Goal: Task Accomplishment & Management: Manage account settings

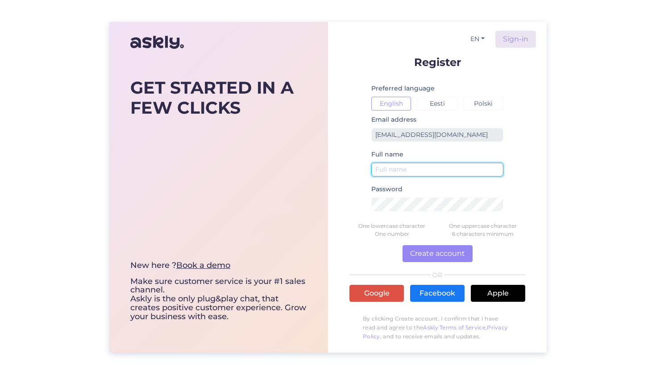
click at [389, 172] on input "text" at bounding box center [437, 170] width 132 height 14
type input "C&C SPICE"
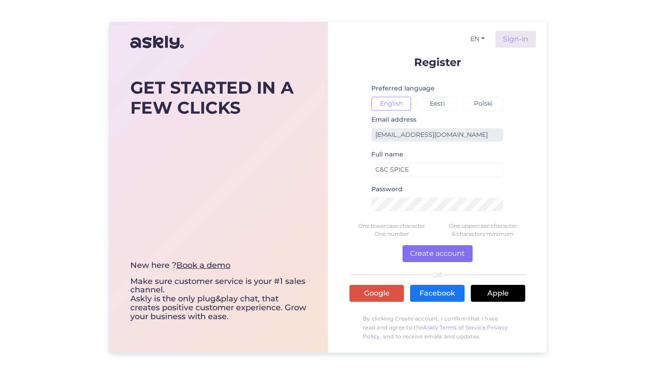
click at [450, 254] on button "Create account" at bounding box center [437, 253] width 70 height 17
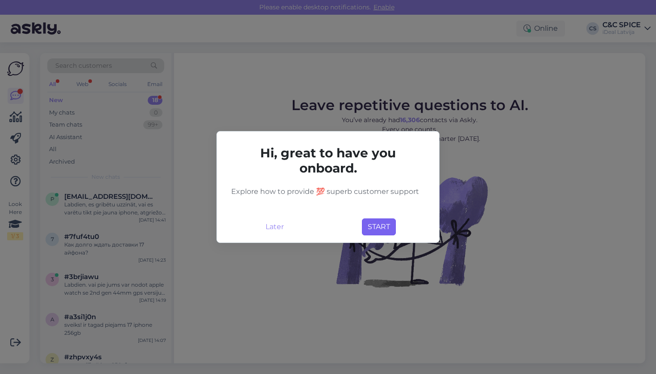
click at [384, 229] on button "START" at bounding box center [379, 227] width 34 height 17
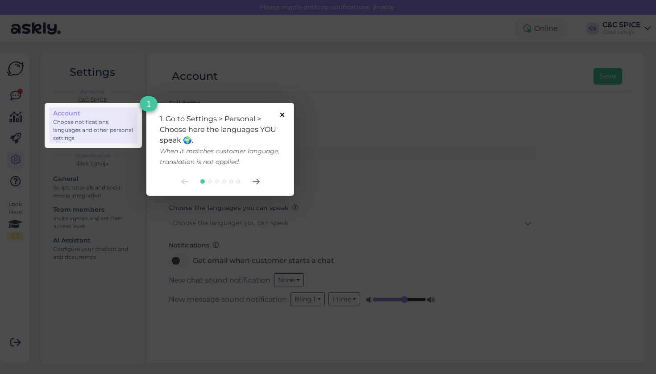
click at [282, 115] on icon at bounding box center [282, 115] width 4 height 4
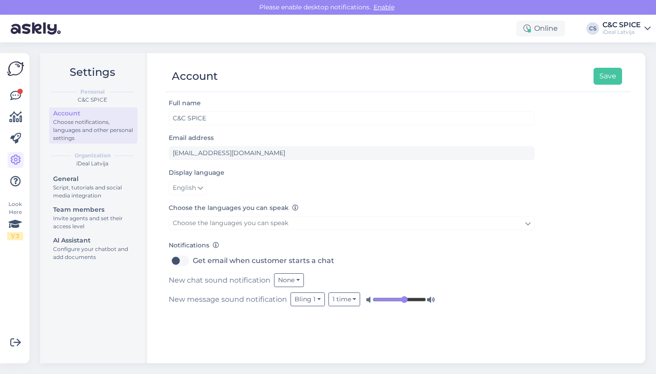
click at [202, 190] on icon at bounding box center [200, 188] width 5 height 10
click at [373, 182] on div "English Eesti Polski" at bounding box center [352, 188] width 366 height 14
click at [648, 29] on icon at bounding box center [647, 28] width 6 height 7
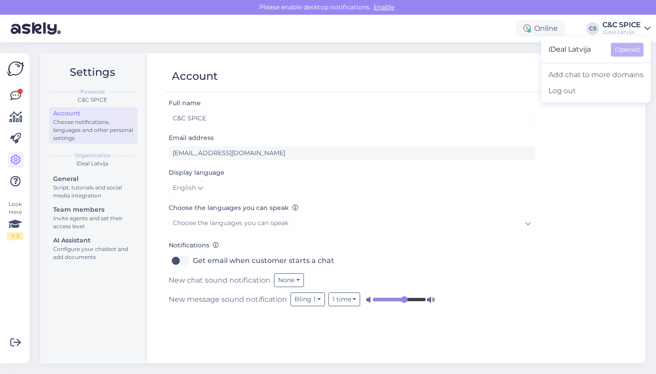
click at [582, 140] on div "Full name C&C SPICE Email address [EMAIL_ADDRESS][DOMAIN_NAME] Display language…" at bounding box center [398, 227] width 466 height 258
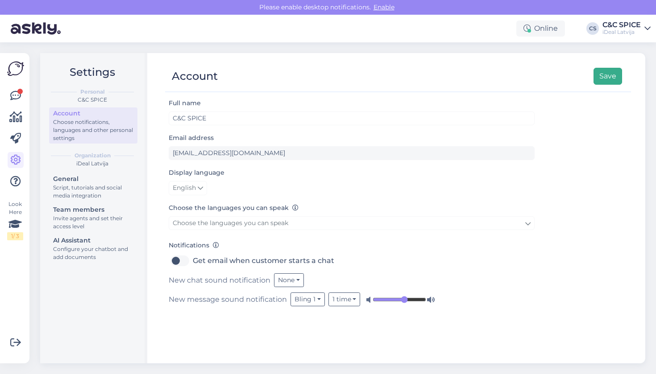
click at [609, 80] on button "Save" at bounding box center [607, 76] width 29 height 17
click at [612, 77] on button "Save" at bounding box center [607, 76] width 29 height 17
click at [647, 26] on icon at bounding box center [647, 28] width 6 height 7
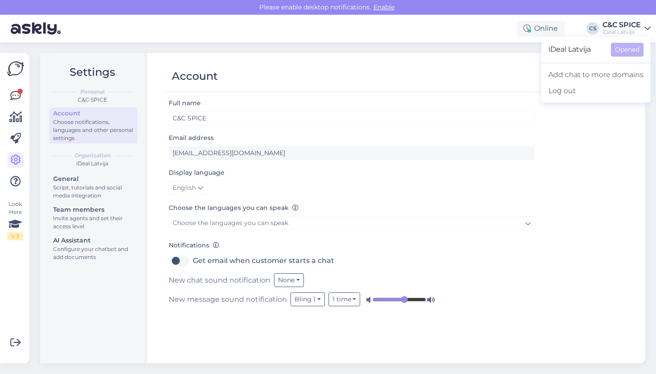
click at [595, 153] on div "Full name C&C SPICE Email address [EMAIL_ADDRESS][DOMAIN_NAME] Display language…" at bounding box center [398, 227] width 466 height 258
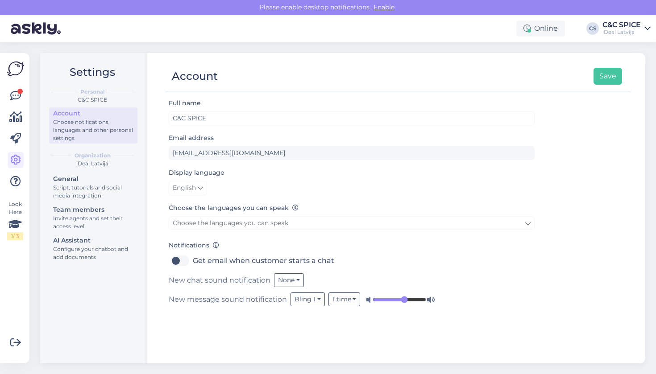
click at [17, 71] on img at bounding box center [15, 68] width 17 height 17
